Goal: Task Accomplishment & Management: Use online tool/utility

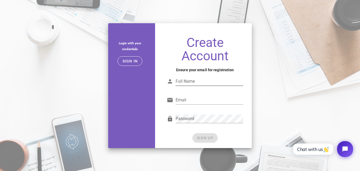
click at [197, 85] on input "Full Name" at bounding box center [210, 81] width 68 height 9
type input "Param Dhingana"
click at [192, 99] on input "Email" at bounding box center [210, 100] width 68 height 9
type input "param.dhingana@protonshub.in"
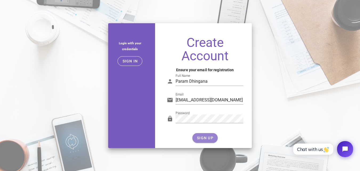
click at [204, 136] on span "SIGN UP" at bounding box center [205, 138] width 17 height 4
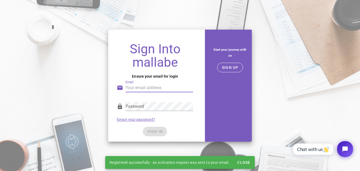
click at [154, 90] on input "Email" at bounding box center [160, 87] width 68 height 9
type input "param.dhingana@protonshub.in"
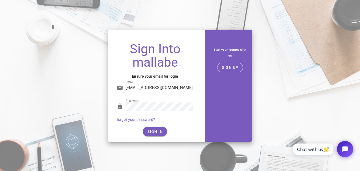
click at [123, 133] on div "SIGN IN" at bounding box center [155, 132] width 77 height 10
click at [147, 131] on span "SIGN IN" at bounding box center [155, 131] width 16 height 4
click at [154, 132] on span "SIGN IN" at bounding box center [155, 131] width 16 height 4
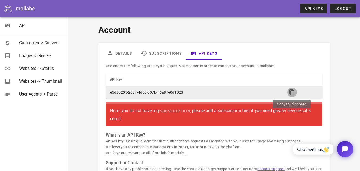
click at [295, 92] on icon "button" at bounding box center [292, 92] width 6 height 6
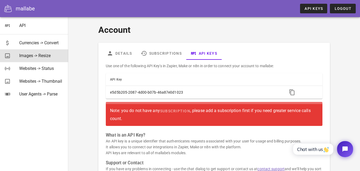
click at [40, 59] on div "Images -> Resize" at bounding box center [41, 55] width 45 height 11
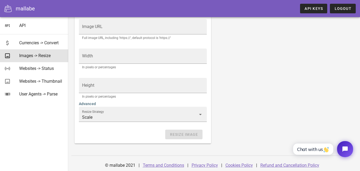
scroll to position [133, 0]
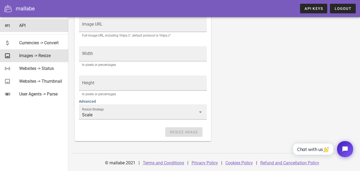
click at [32, 25] on div "API" at bounding box center [41, 25] width 45 height 5
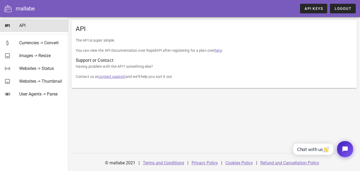
click at [222, 48] on p "You can view the API Documentation over RapidAPI after registering for a plan o…" at bounding box center [214, 50] width 277 height 6
click at [221, 50] on link "here" at bounding box center [218, 50] width 7 height 4
click at [311, 7] on span "API Keys" at bounding box center [314, 8] width 19 height 4
